Goal: Task Accomplishment & Management: Manage account settings

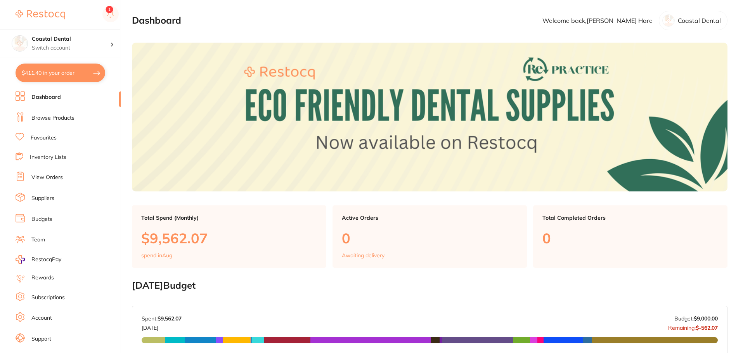
click at [72, 73] on button "$411.40 in your order" at bounding box center [61, 73] width 90 height 19
checkbox input "true"
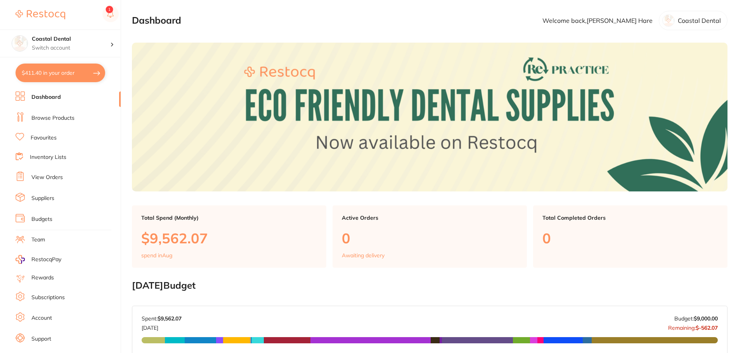
checkbox input "true"
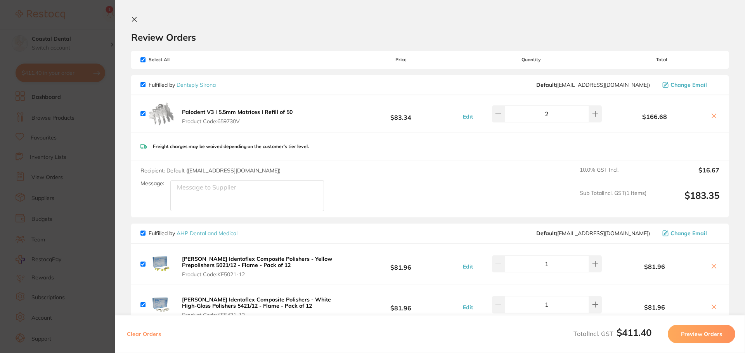
click at [135, 19] on icon at bounding box center [134, 19] width 4 height 4
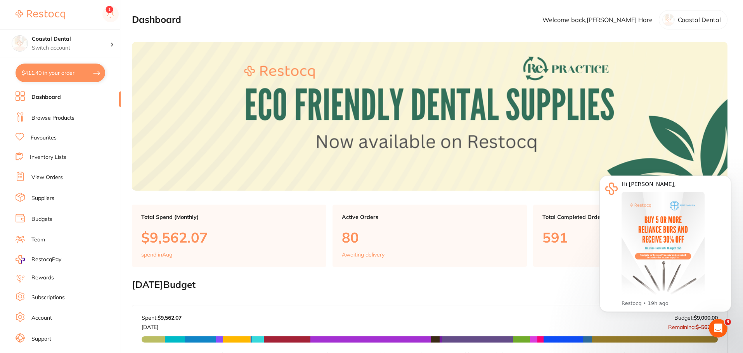
click at [70, 78] on button "$411.40 in your order" at bounding box center [61, 73] width 90 height 19
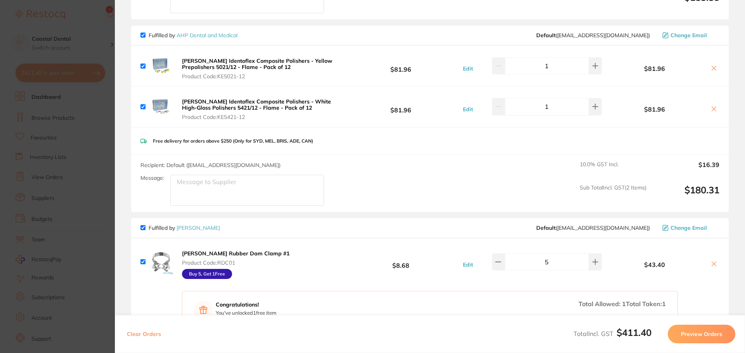
scroll to position [0, 0]
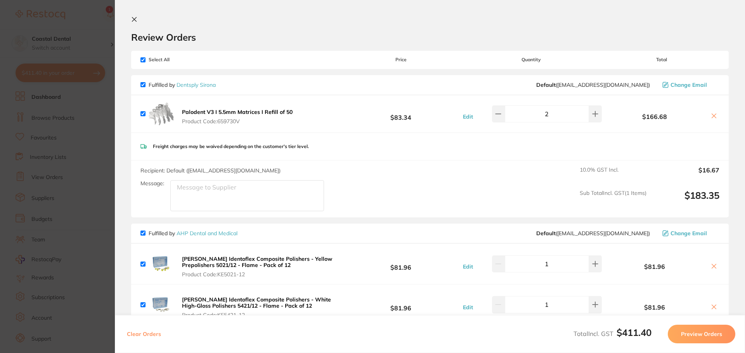
click at [135, 20] on icon at bounding box center [134, 19] width 4 height 4
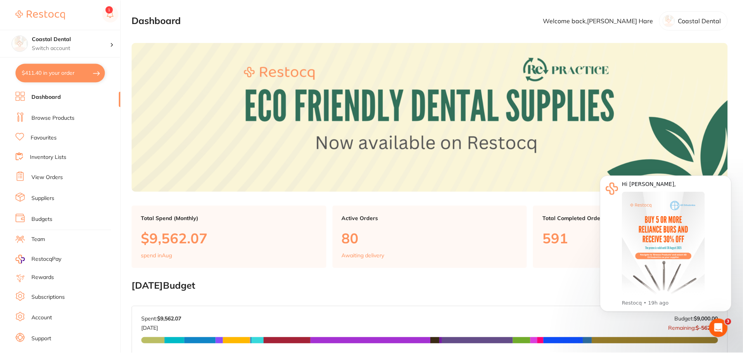
scroll to position [1, 0]
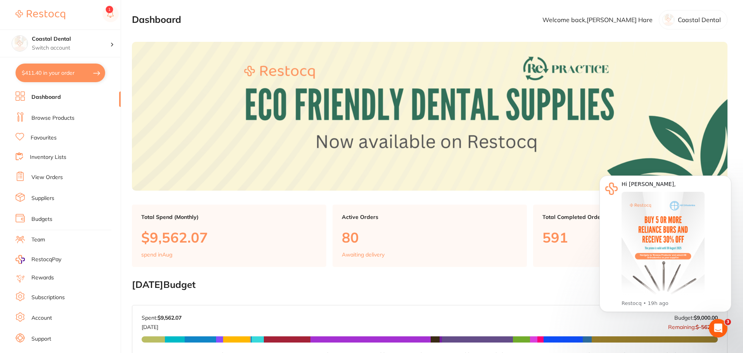
click at [46, 176] on link "View Orders" at bounding box center [46, 178] width 31 height 8
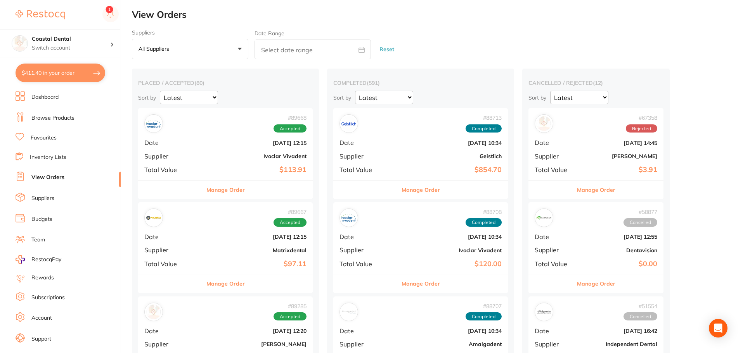
click at [206, 192] on button "Manage Order" at bounding box center [225, 190] width 38 height 19
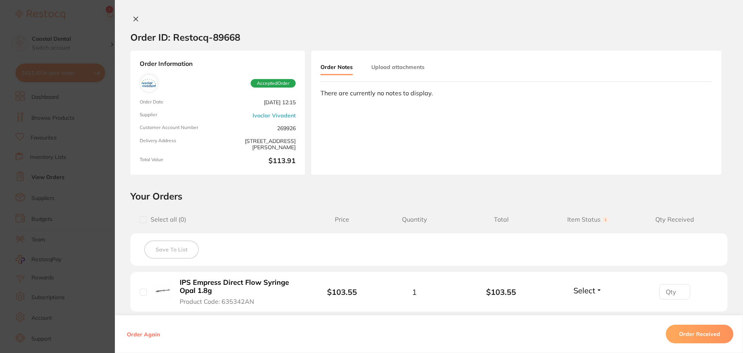
click at [133, 21] on icon at bounding box center [136, 19] width 6 height 6
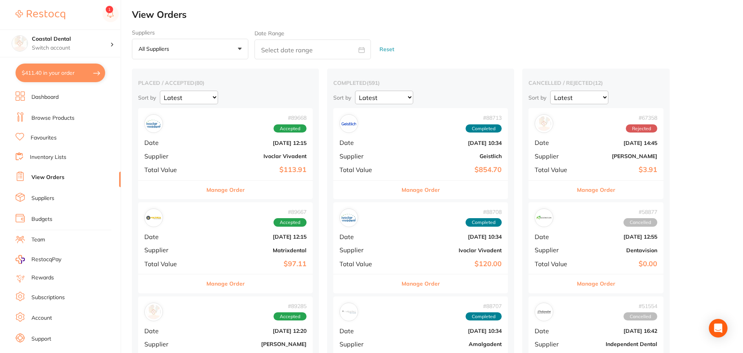
click at [222, 288] on button "Manage Order" at bounding box center [225, 284] width 38 height 19
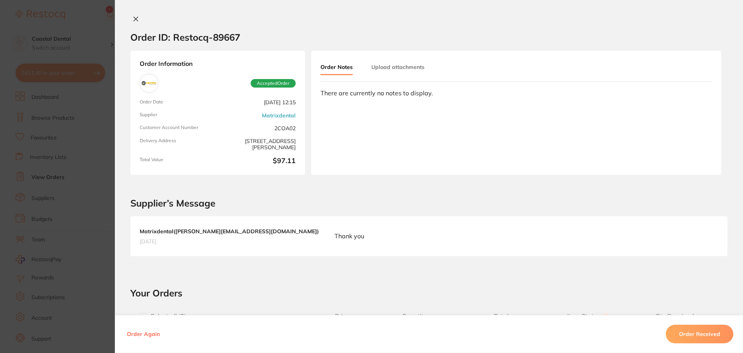
click at [136, 17] on icon at bounding box center [136, 19] width 6 height 6
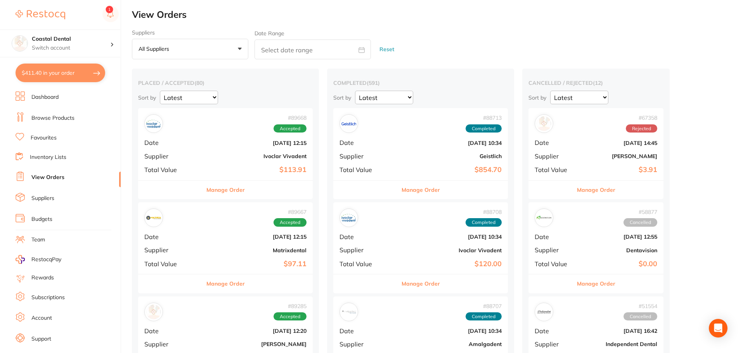
scroll to position [116, 0]
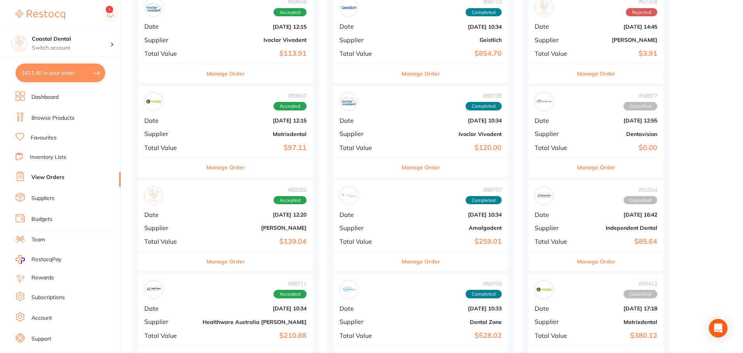
click at [218, 262] on button "Manage Order" at bounding box center [225, 261] width 38 height 19
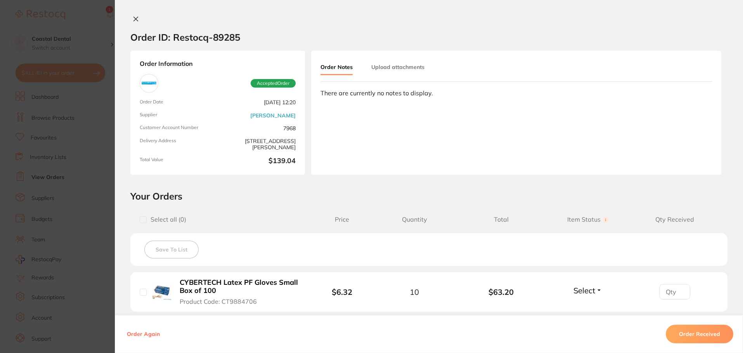
click at [134, 20] on icon at bounding box center [136, 19] width 4 height 4
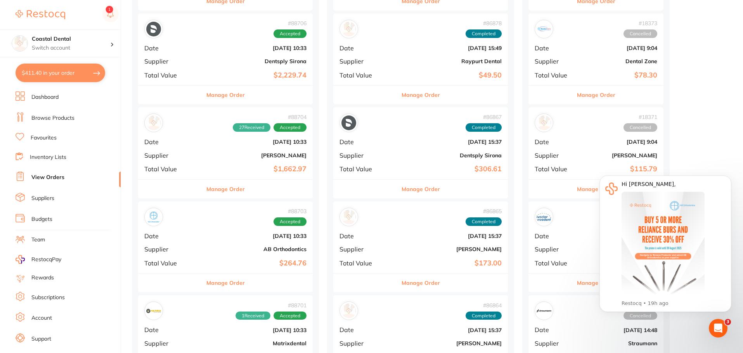
scroll to position [698, 0]
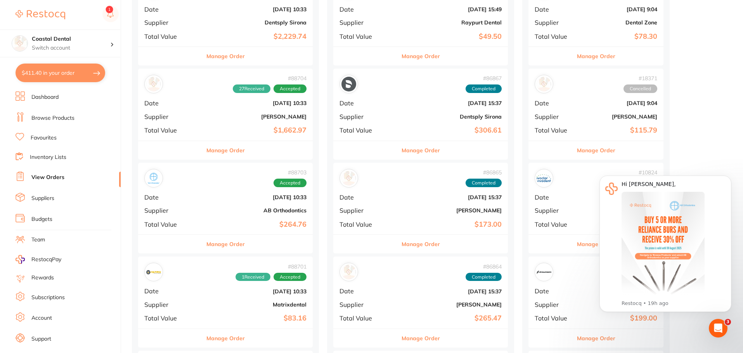
click at [213, 340] on button "Manage Order" at bounding box center [225, 338] width 38 height 19
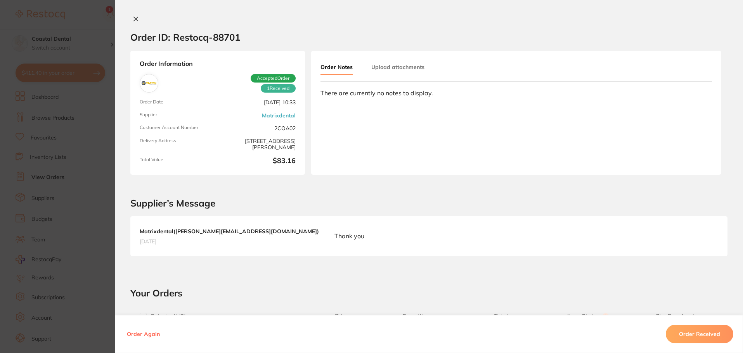
click at [134, 19] on icon at bounding box center [136, 19] width 4 height 4
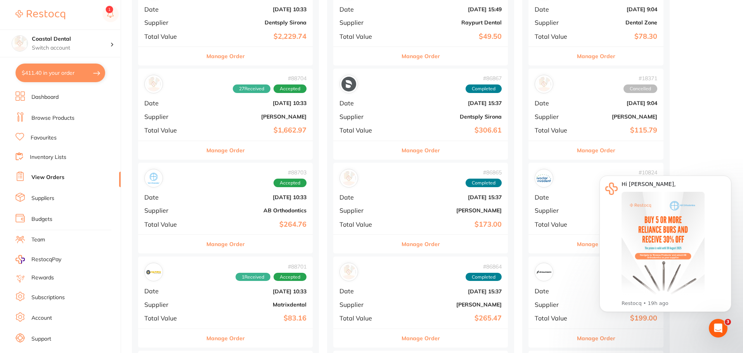
click at [55, 118] on link "Browse Products" at bounding box center [52, 118] width 43 height 8
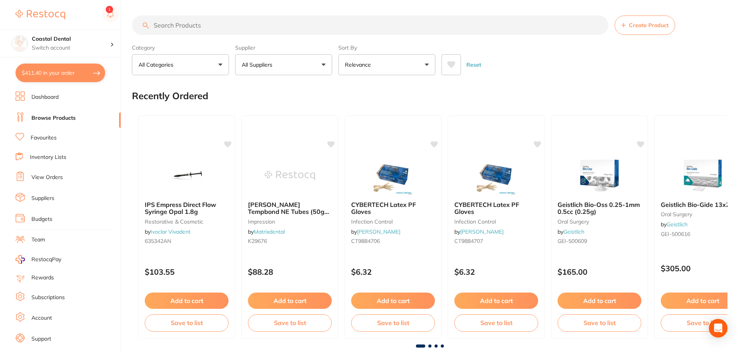
click at [217, 25] on input "search" at bounding box center [370, 25] width 476 height 19
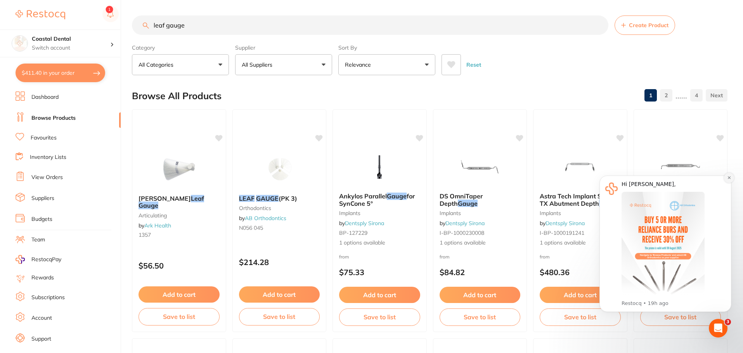
type input "leaf gauge"
click at [731, 176] on button "Dismiss notification" at bounding box center [729, 178] width 10 height 10
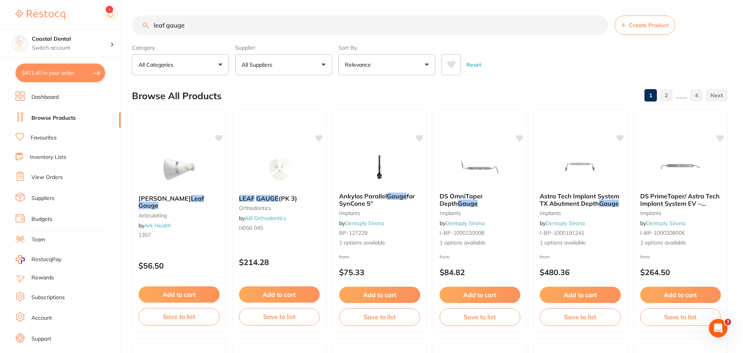
click at [324, 64] on button "All Suppliers" at bounding box center [283, 64] width 97 height 21
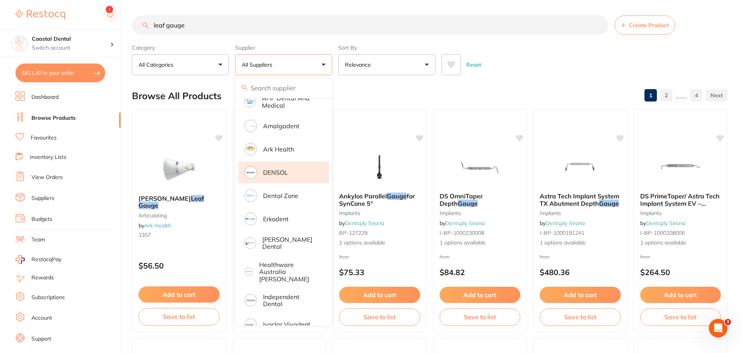
scroll to position [194, 0]
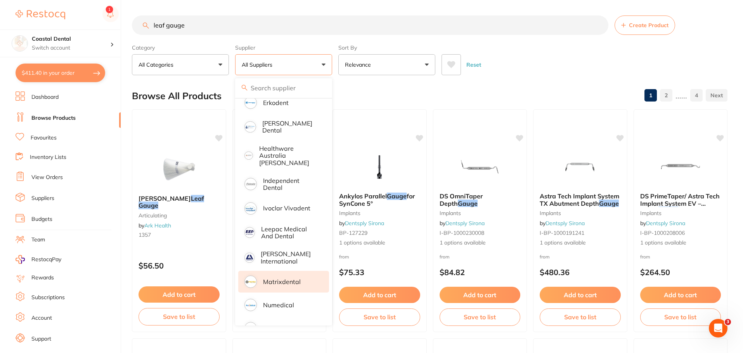
click at [276, 278] on p "Matrixdental" at bounding box center [282, 281] width 38 height 7
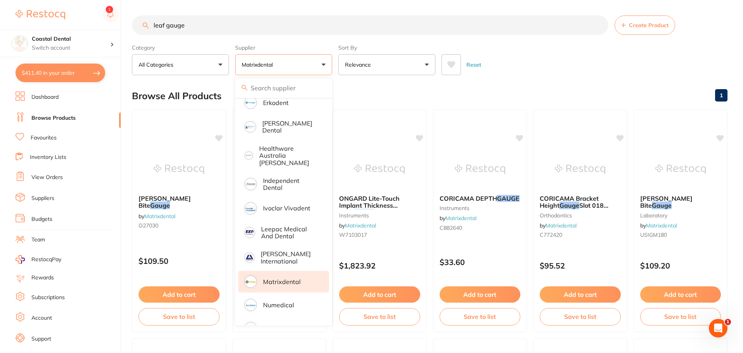
scroll to position [0, 0]
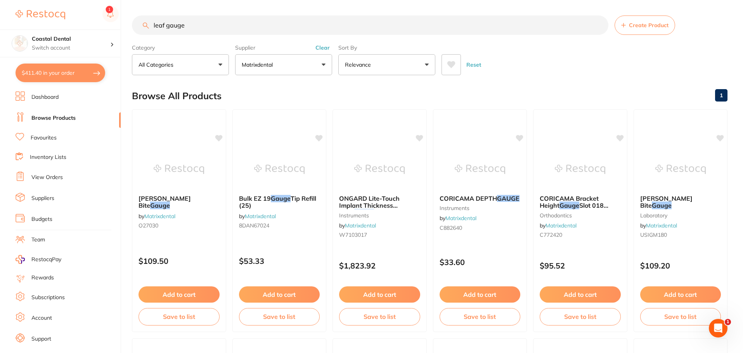
click at [47, 178] on link "View Orders" at bounding box center [46, 178] width 31 height 8
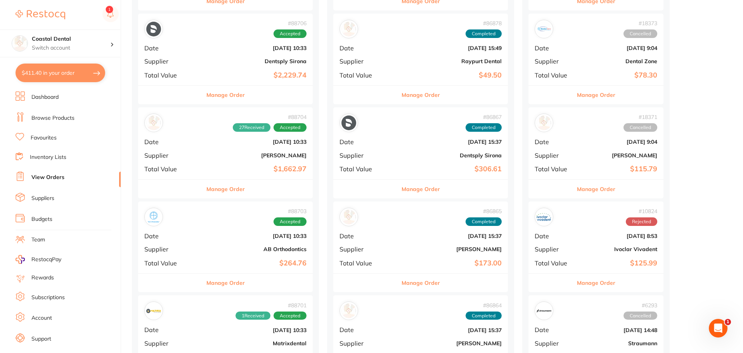
scroll to position [737, 0]
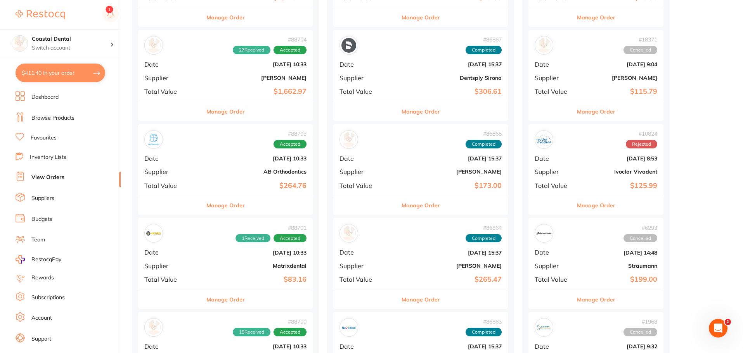
click at [212, 299] on button "Manage Order" at bounding box center [225, 299] width 38 height 19
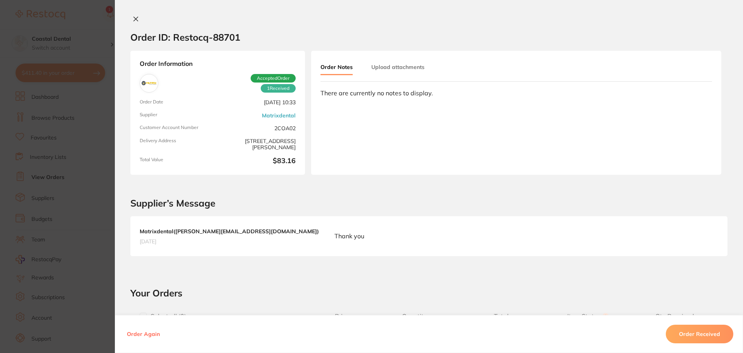
click at [134, 19] on icon at bounding box center [136, 19] width 4 height 4
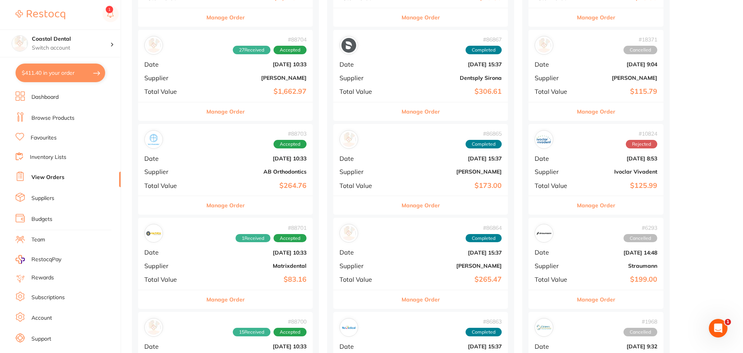
click at [48, 118] on link "Browse Products" at bounding box center [52, 118] width 43 height 8
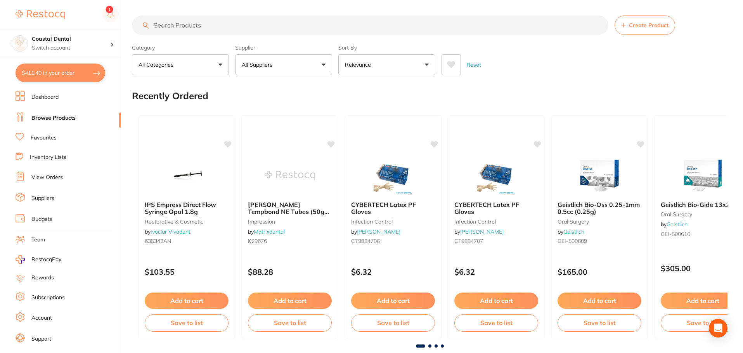
click at [192, 26] on input "search" at bounding box center [370, 25] width 476 height 19
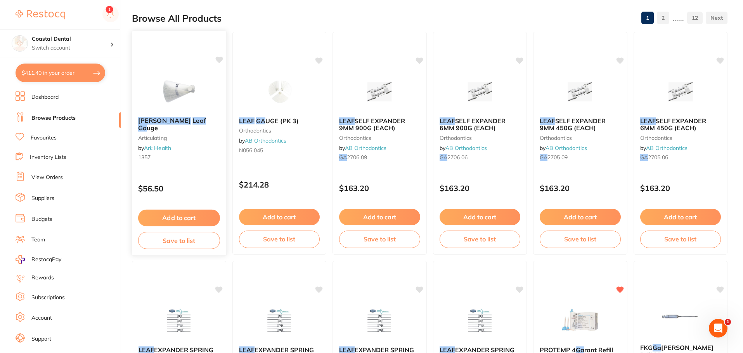
scroll to position [39, 0]
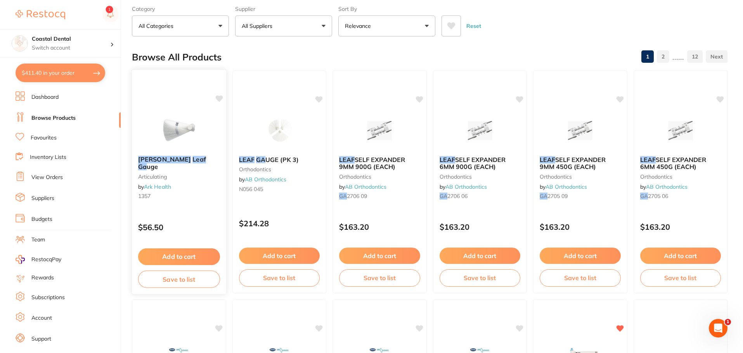
type input "[PERSON_NAME] leaf ga"
click at [181, 201] on div "[PERSON_NAME] Leaf Ga uge articulating by Ark Health 1357" at bounding box center [179, 179] width 94 height 59
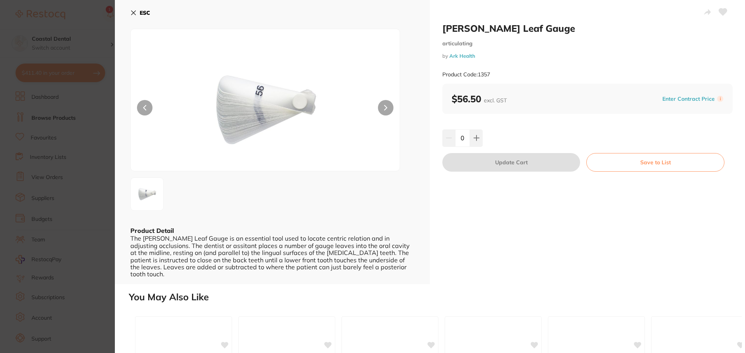
click at [133, 11] on icon at bounding box center [133, 13] width 6 height 6
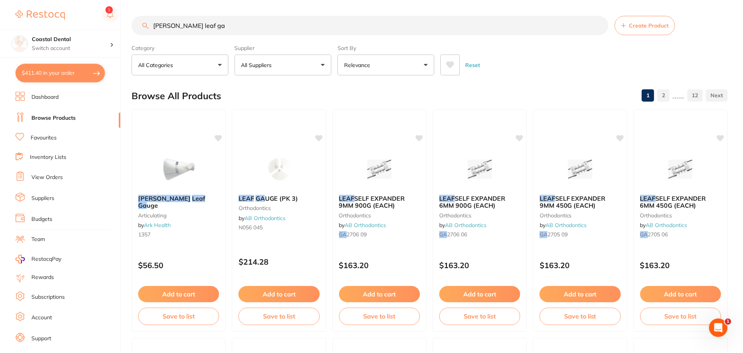
scroll to position [39, 0]
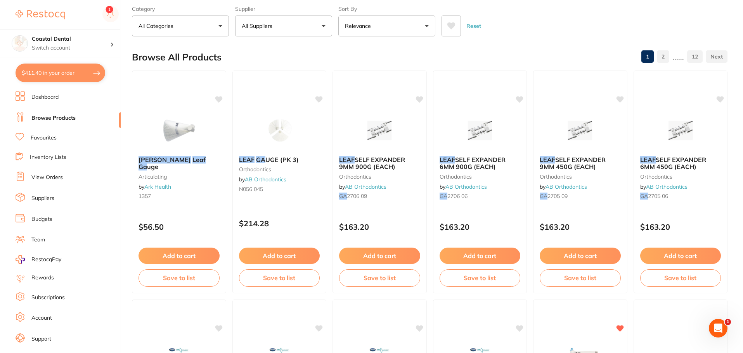
click at [49, 199] on link "Suppliers" at bounding box center [42, 199] width 23 height 8
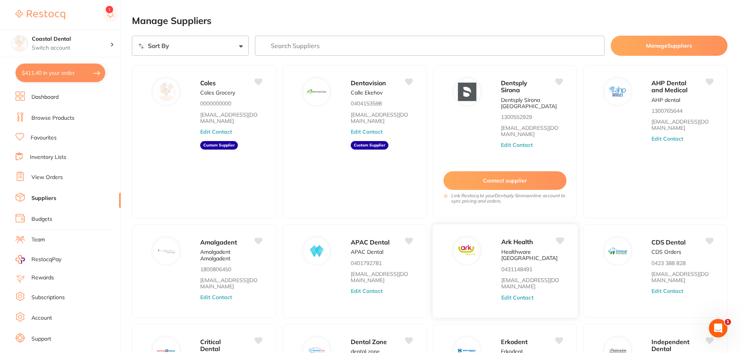
scroll to position [118, 0]
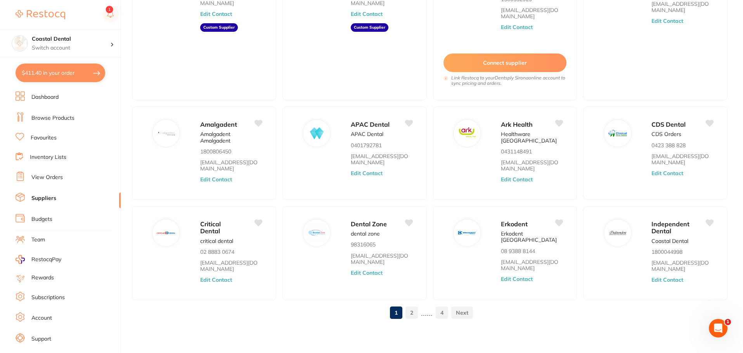
click at [460, 316] on link at bounding box center [462, 313] width 22 height 16
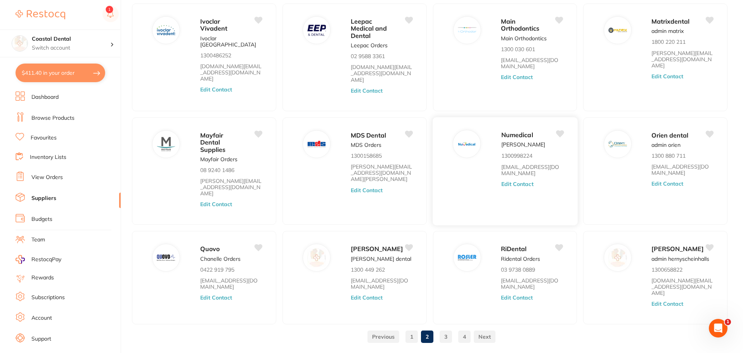
scroll to position [0, 0]
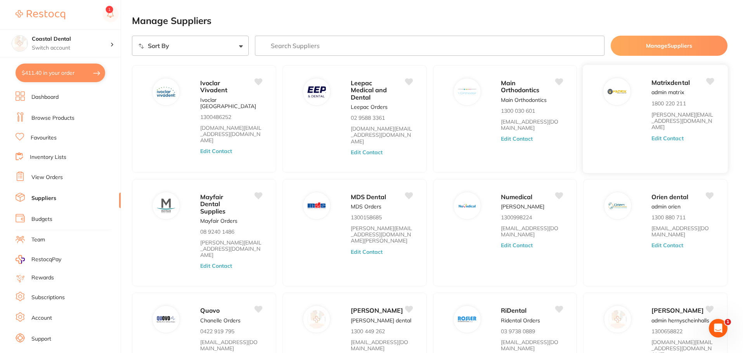
click at [671, 135] on button "Edit Contact" at bounding box center [667, 138] width 32 height 6
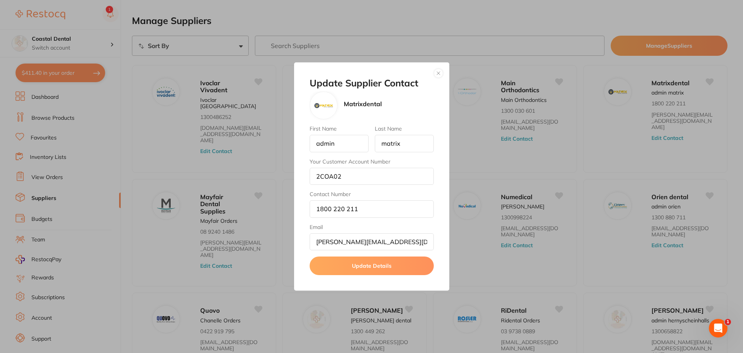
click at [438, 74] on button "button" at bounding box center [438, 73] width 9 height 9
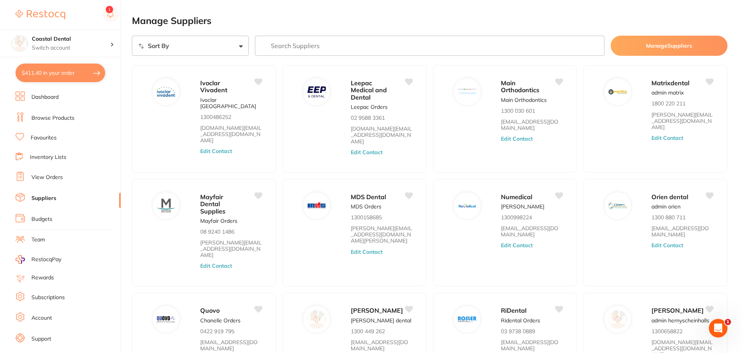
click at [55, 117] on link "Browse Products" at bounding box center [52, 118] width 43 height 8
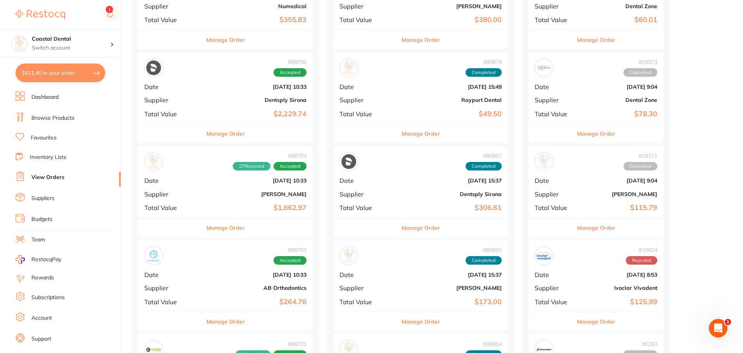
scroll to position [698, 0]
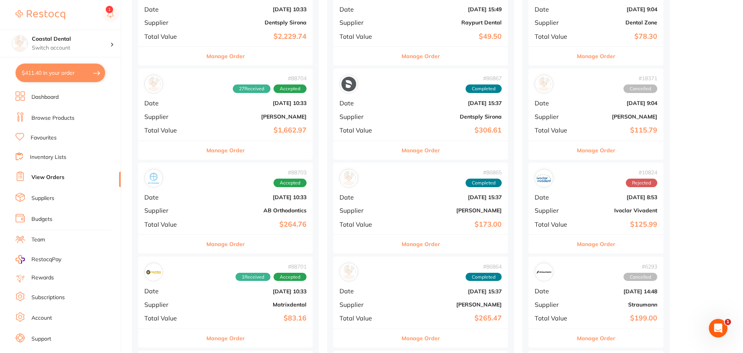
click at [215, 337] on button "Manage Order" at bounding box center [225, 338] width 38 height 19
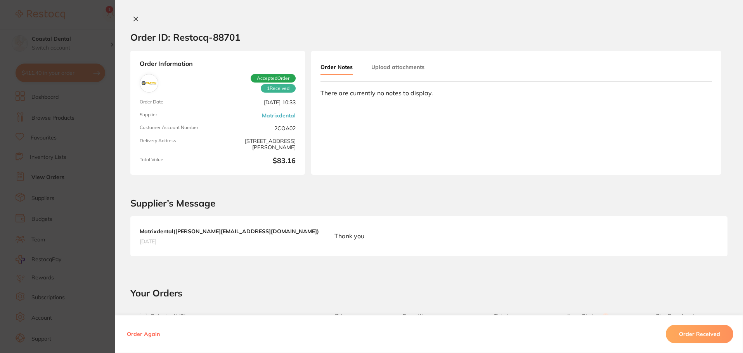
click at [135, 19] on icon at bounding box center [136, 19] width 6 height 6
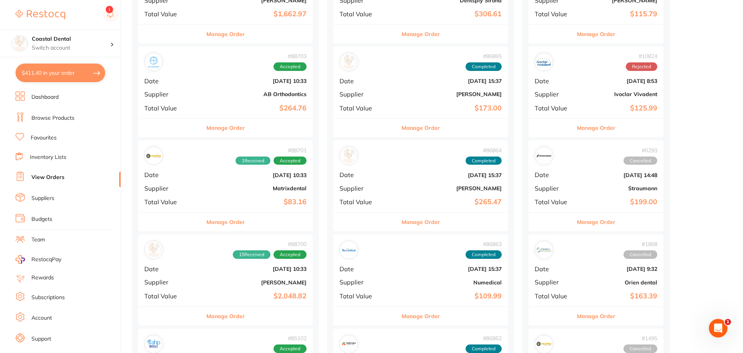
scroll to position [853, 0]
